Goal: Share content: Share content

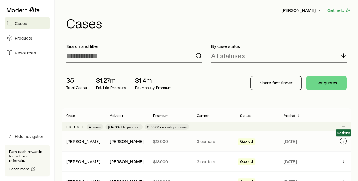
click at [346, 141] on button "Client cases" at bounding box center [343, 141] width 7 height 7
click at [344, 141] on icon "Client cases" at bounding box center [343, 141] width 5 height 5
click at [23, 10] on icon at bounding box center [23, 9] width 33 height 5
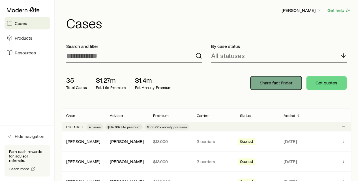
click at [274, 86] on button "Share fact finder" at bounding box center [276, 83] width 51 height 14
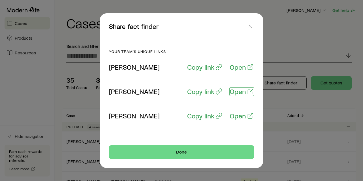
click at [244, 90] on p "Open" at bounding box center [237, 92] width 16 height 8
click at [201, 94] on p "Copy link" at bounding box center [200, 92] width 27 height 8
click at [195, 92] on p "Copy link" at bounding box center [200, 92] width 27 height 8
click at [241, 90] on p "Open" at bounding box center [237, 92] width 16 height 8
click at [250, 26] on line "button" at bounding box center [249, 26] width 3 height 3
